Goal: Transaction & Acquisition: Purchase product/service

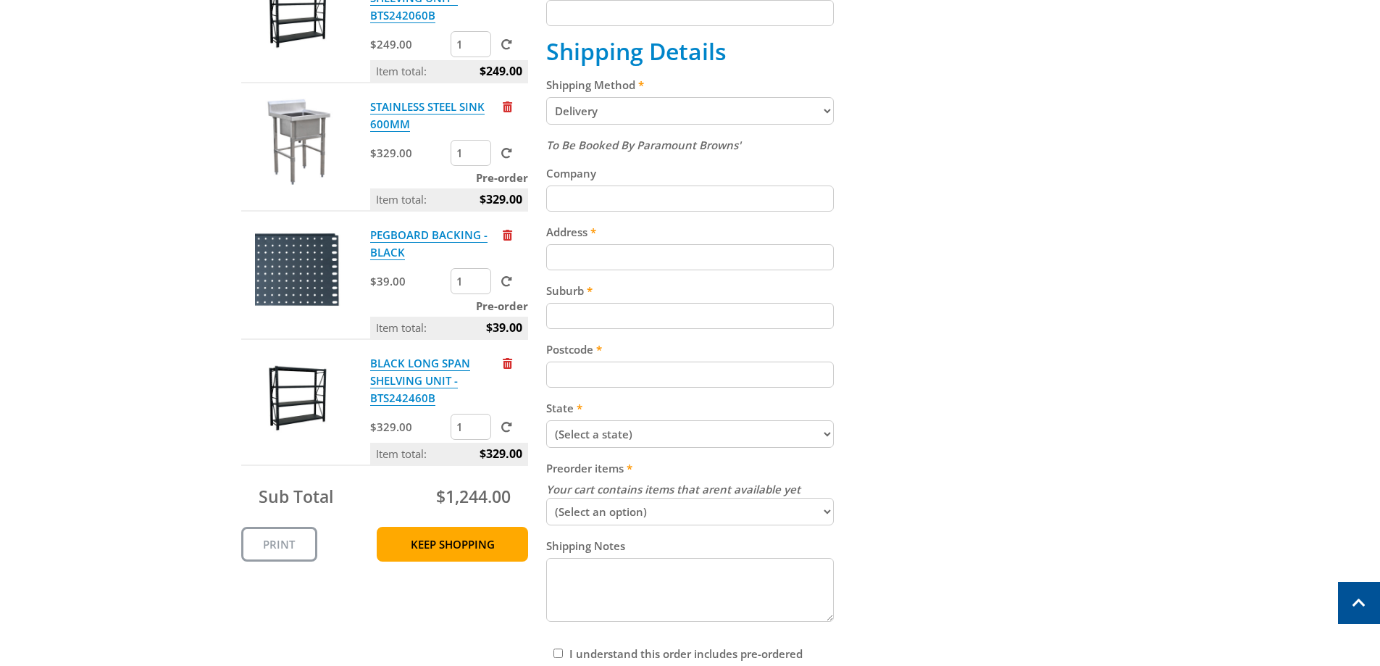
scroll to position [612, 0]
click at [508, 237] on span "Remove from cart" at bounding box center [507, 235] width 9 height 11
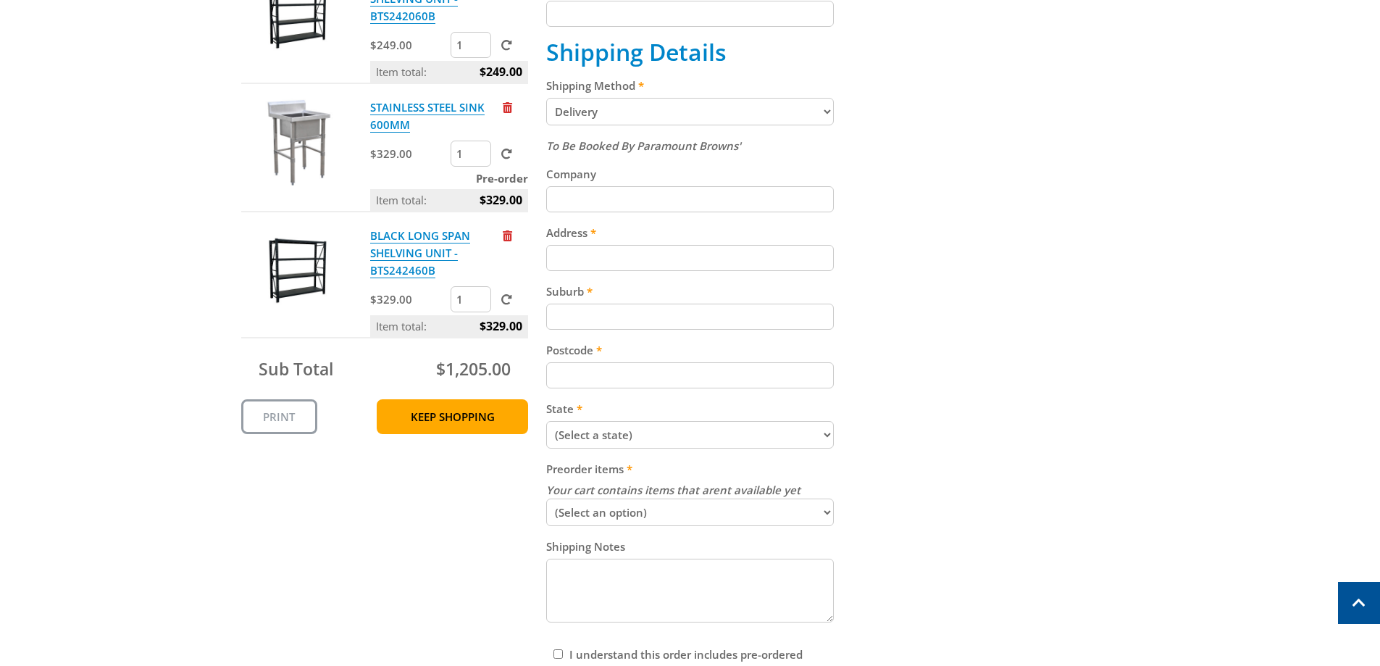
click at [507, 114] on link "Remove from cart" at bounding box center [507, 107] width 9 height 14
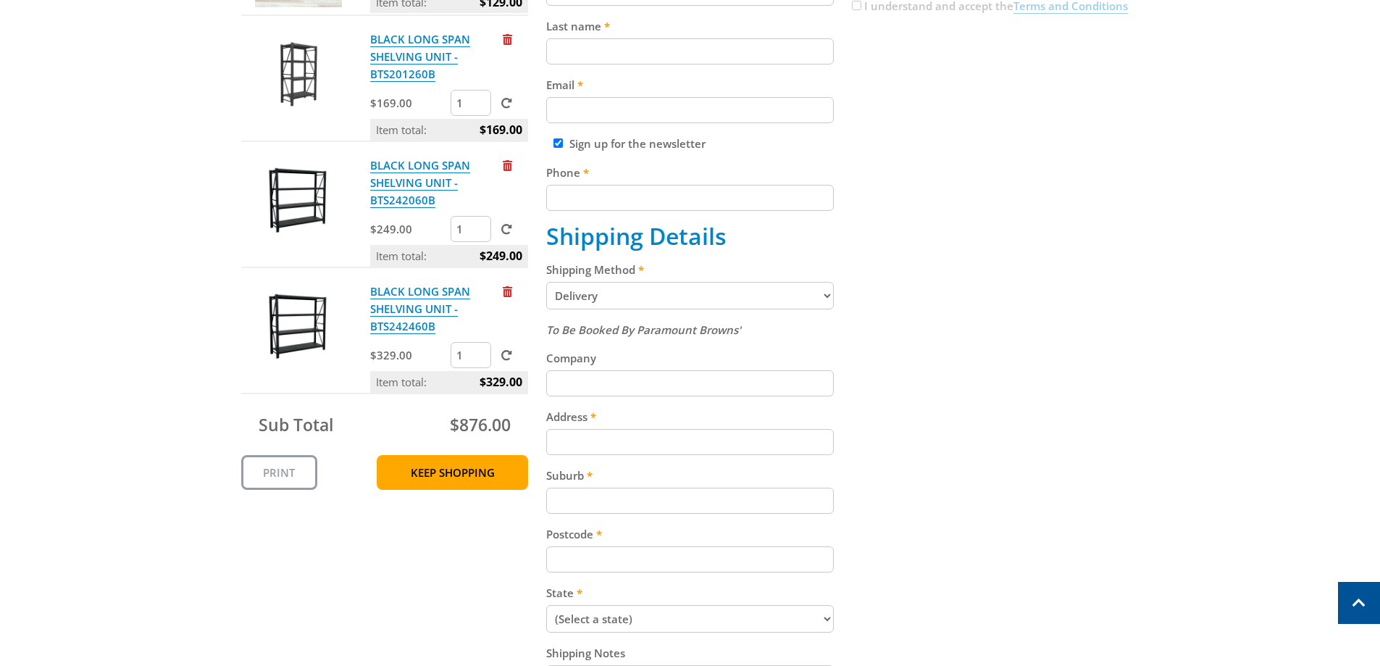
scroll to position [427, 0]
click at [505, 165] on span "Remove from cart" at bounding box center [507, 166] width 9 height 11
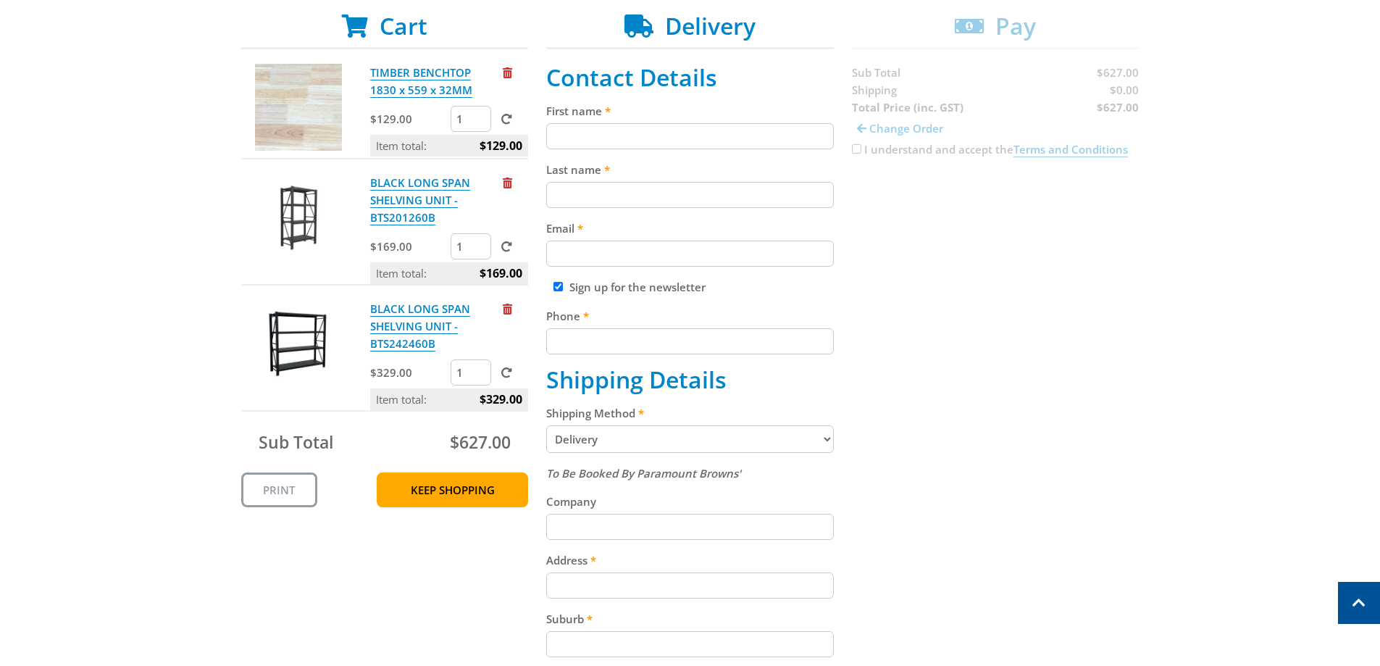
scroll to position [284, 0]
click at [508, 180] on span "Remove from cart" at bounding box center [507, 183] width 9 height 11
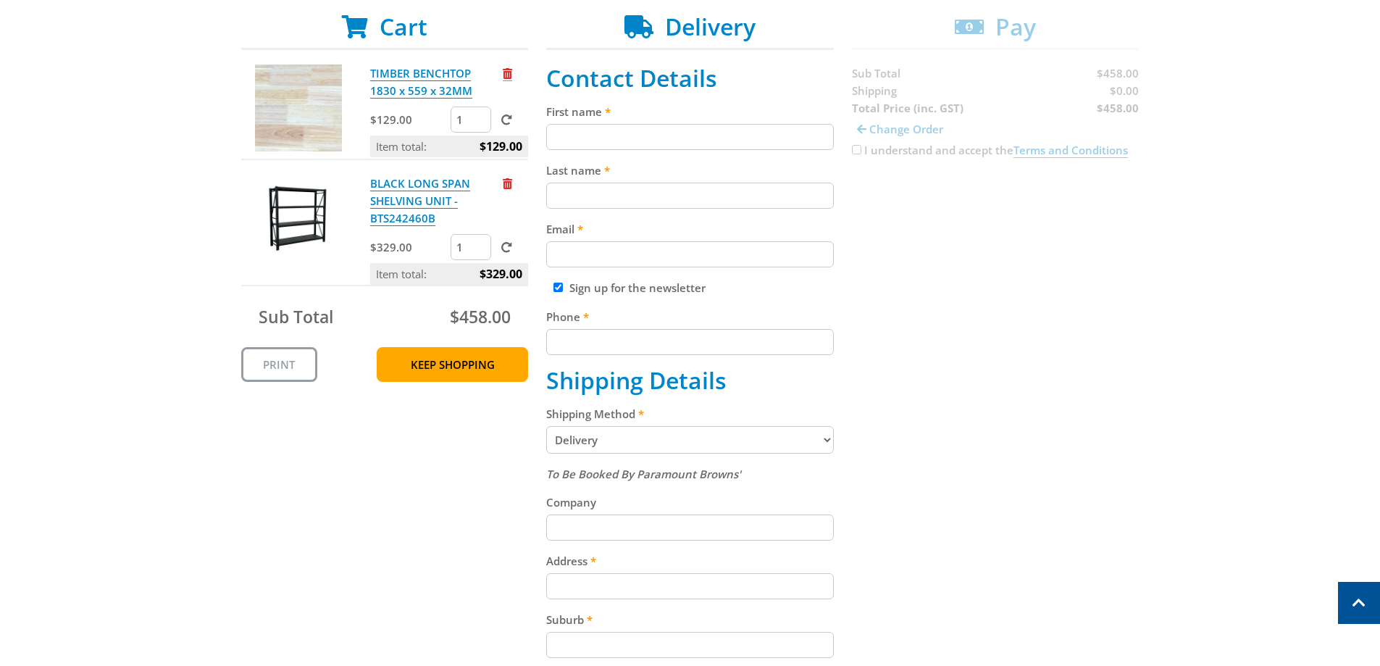
click at [511, 80] on link "Remove from cart" at bounding box center [507, 73] width 9 height 15
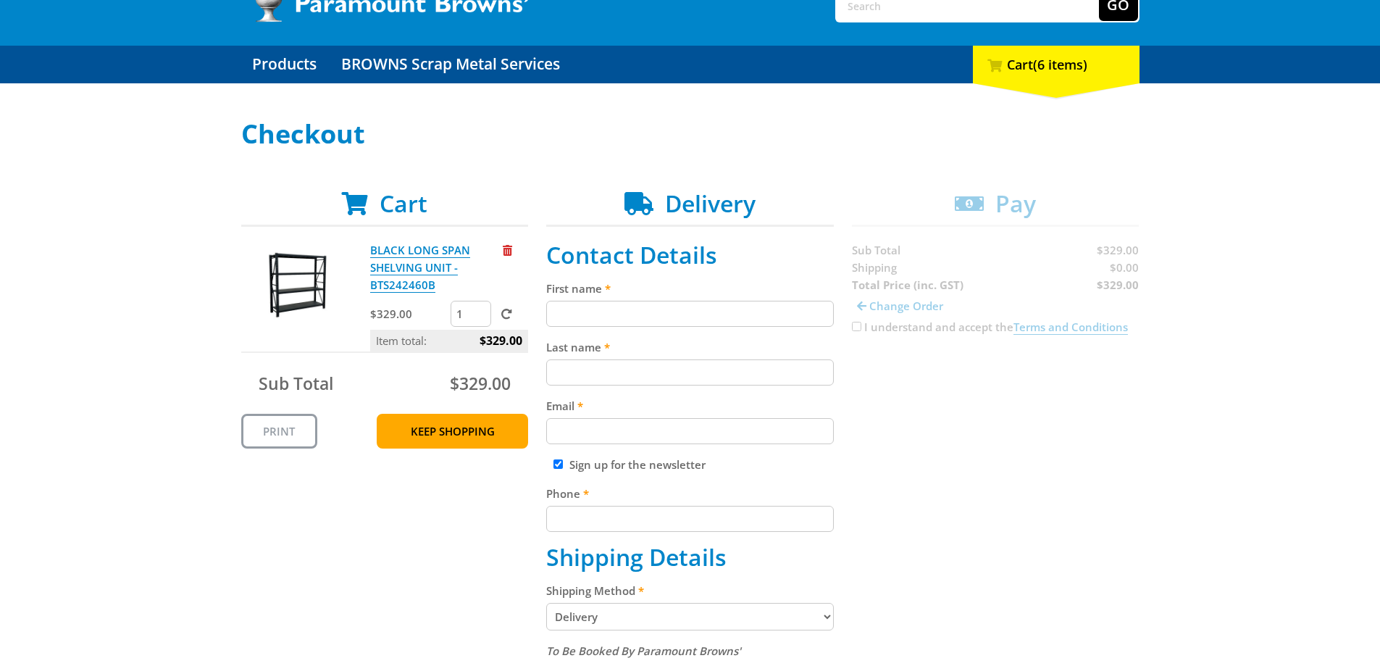
scroll to position [0, 0]
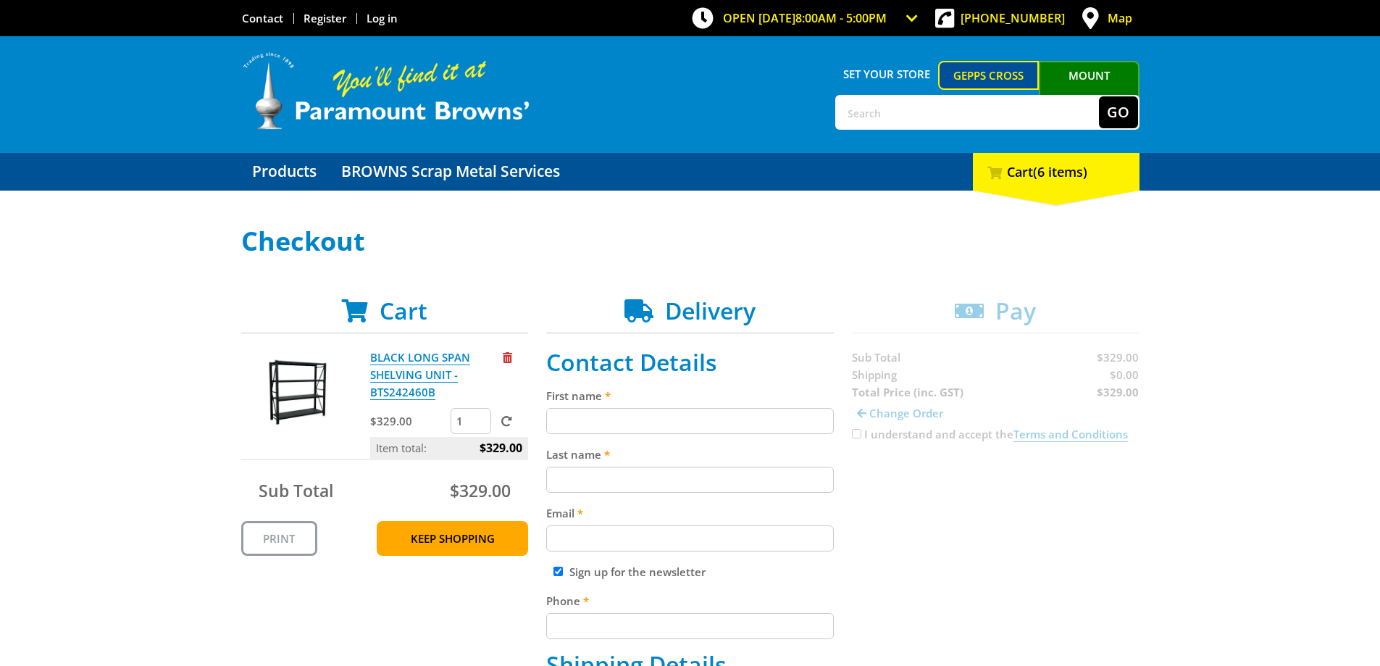
click at [883, 112] on input "text" at bounding box center [968, 112] width 262 height 32
type input "silicone"
click at [1099, 96] on button "Go" at bounding box center [1118, 112] width 39 height 32
